Goal: Task Accomplishment & Management: Use online tool/utility

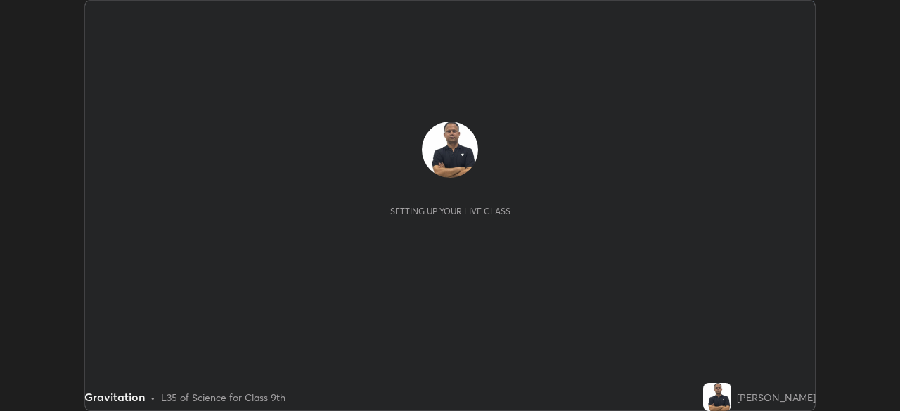
scroll to position [411, 900]
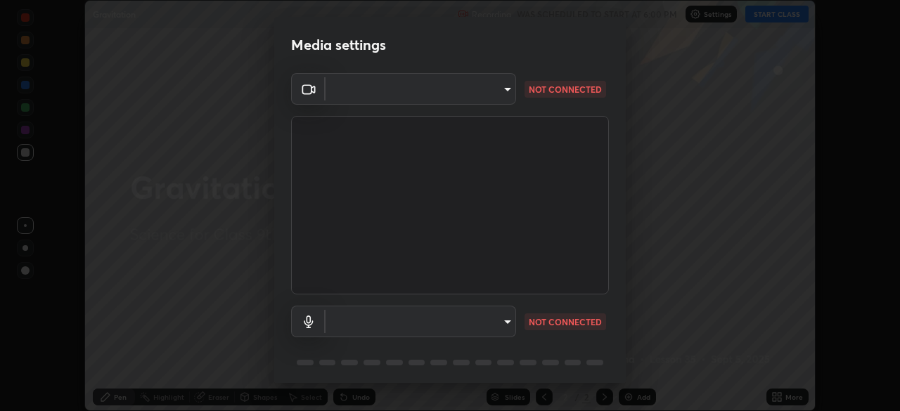
type input "824cd9ca68c16a0db75fabb86eaf50e36462a3173df107398ba699b7f56c7263"
click at [505, 325] on body "Erase all Gravitation Recording WAS SCHEDULED TO START AT 6:00 PM Settings STAR…" at bounding box center [450, 205] width 900 height 411
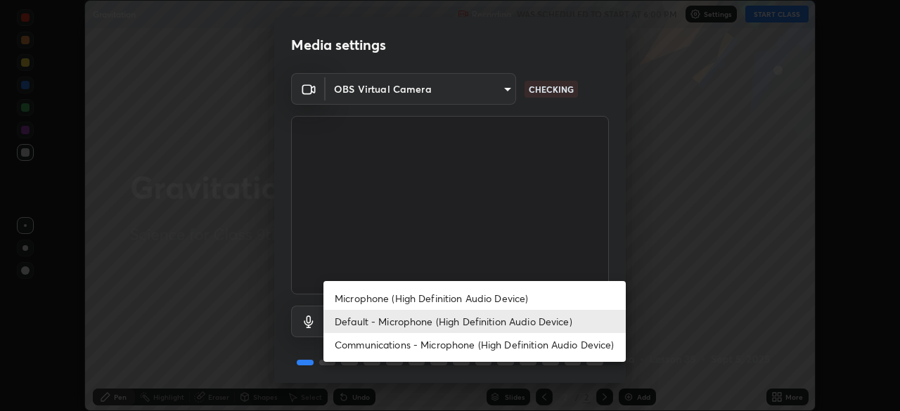
click at [507, 345] on li "Communications - Microphone (High Definition Audio Device)" at bounding box center [474, 344] width 302 height 23
type input "communications"
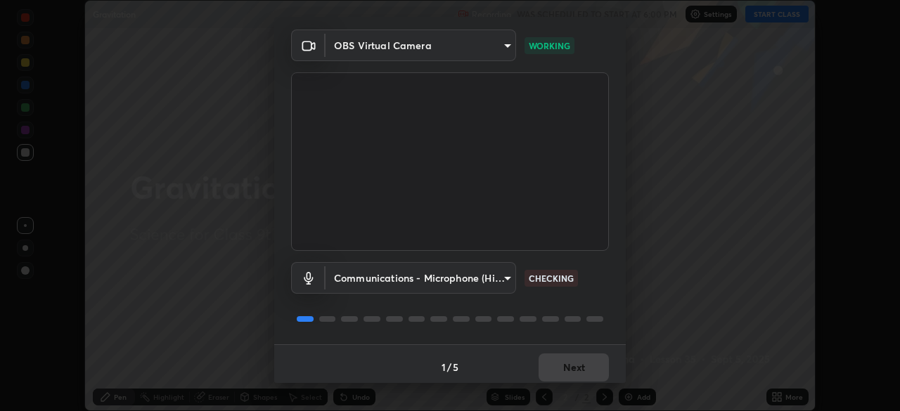
scroll to position [50, 0]
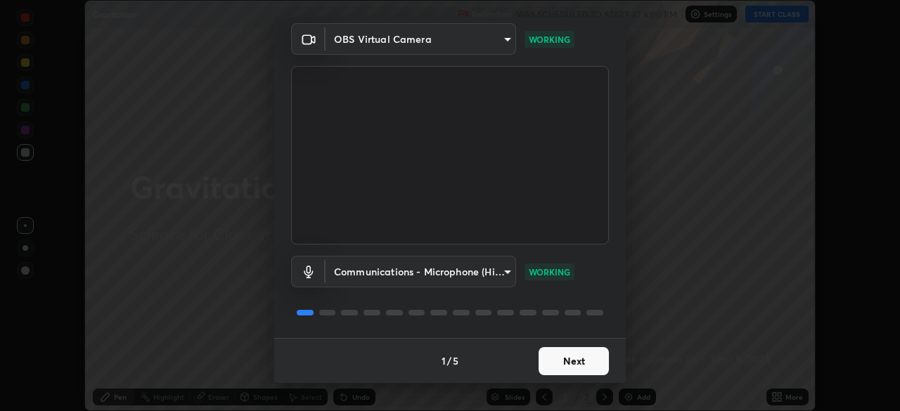
click at [585, 358] on button "Next" at bounding box center [573, 361] width 70 height 28
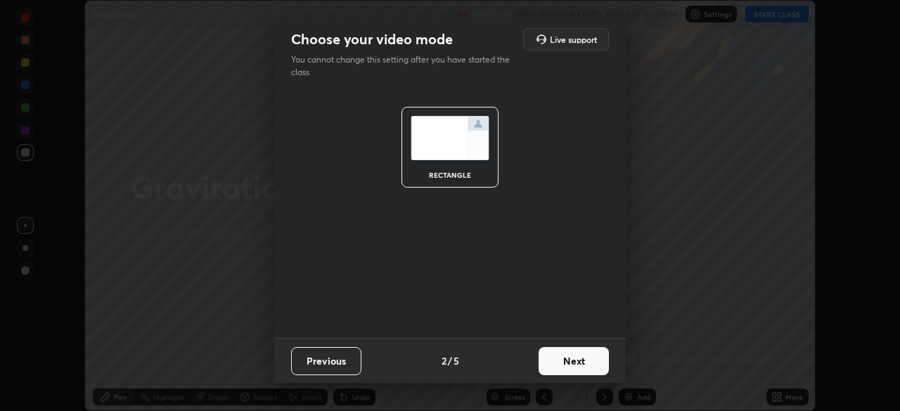
scroll to position [0, 0]
click at [570, 360] on button "Next" at bounding box center [573, 361] width 70 height 28
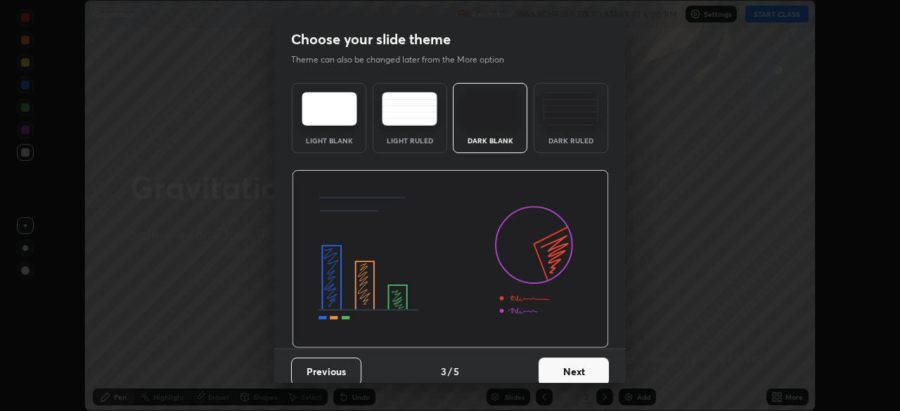
click at [569, 369] on button "Next" at bounding box center [573, 372] width 70 height 28
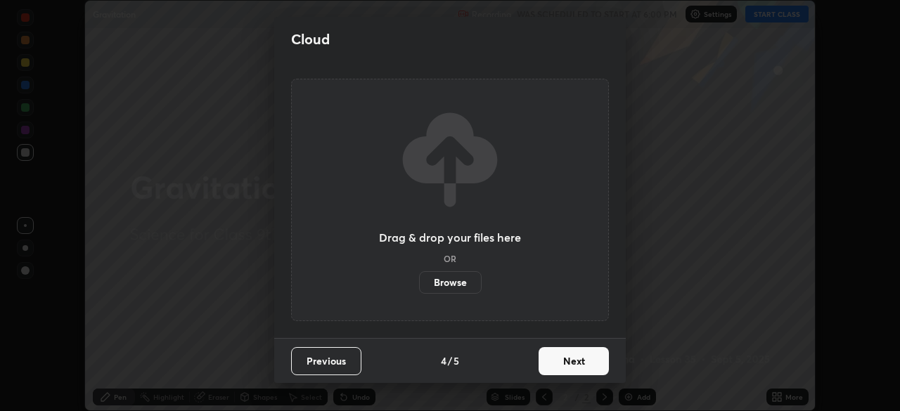
click at [571, 359] on button "Next" at bounding box center [573, 361] width 70 height 28
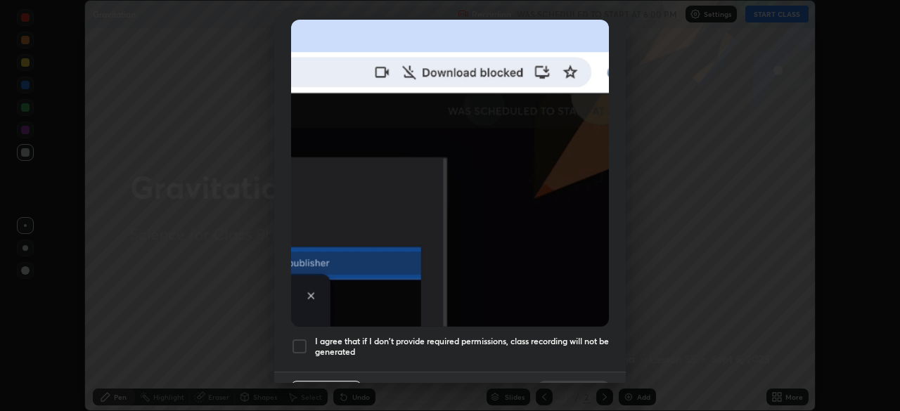
scroll to position [337, 0]
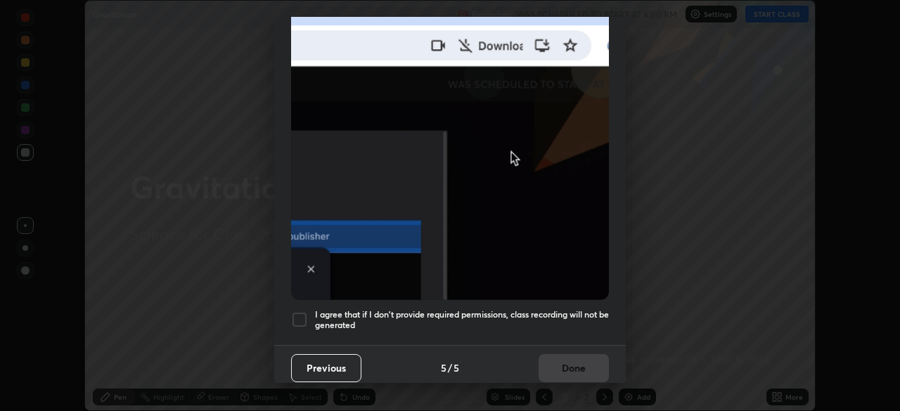
click at [302, 311] on div at bounding box center [299, 319] width 17 height 17
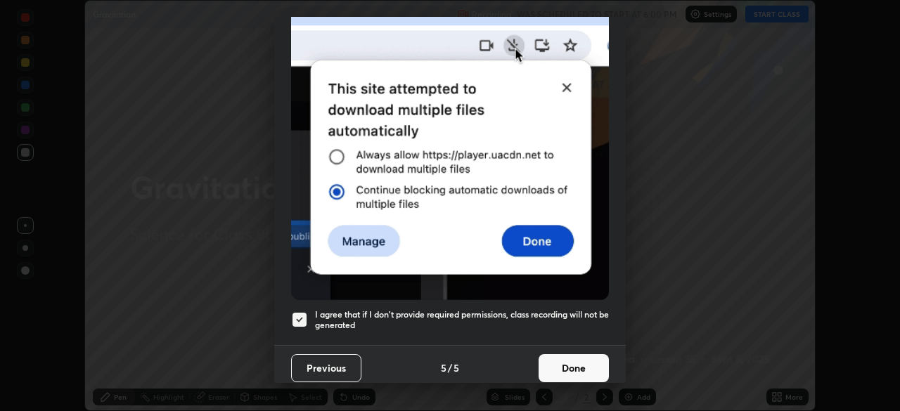
click at [569, 363] on button "Done" at bounding box center [573, 368] width 70 height 28
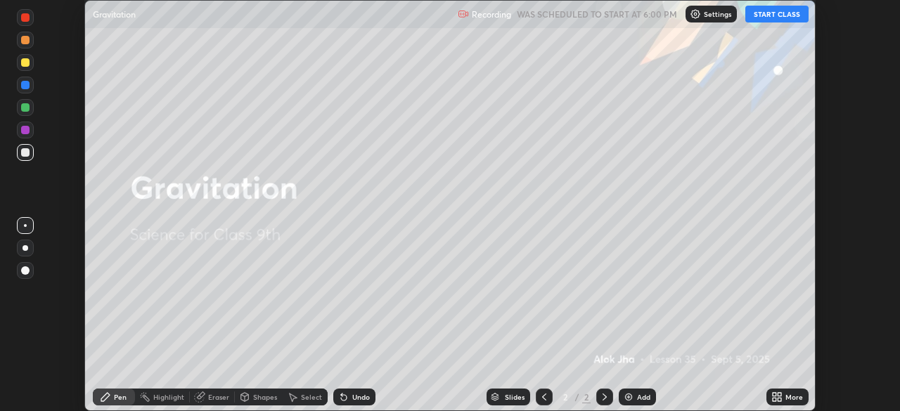
click at [775, 17] on button "START CLASS" at bounding box center [776, 14] width 63 height 17
